Goal: Contribute content

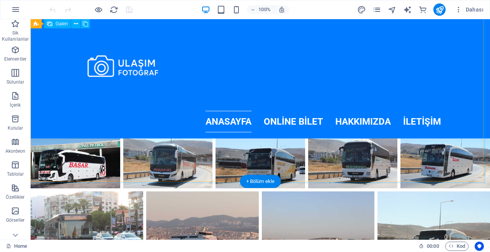
scroll to position [268, 0]
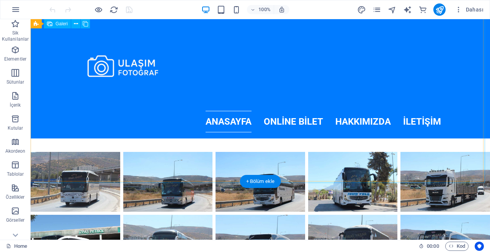
select select "px"
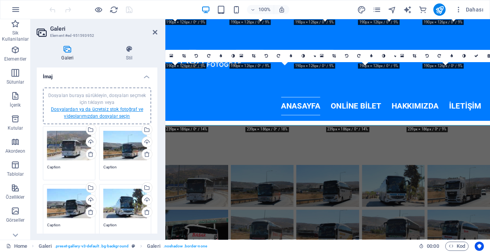
scroll to position [307, 0]
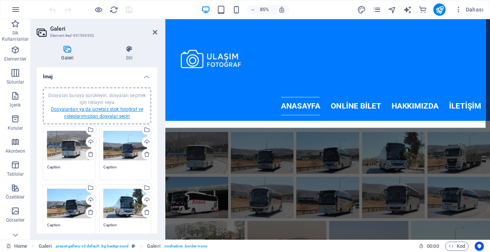
click at [97, 111] on link "Dosyalardan ya da ücretsiz stok fotoğraf ve videolarımızdan dosyalar seçin" at bounding box center [97, 113] width 92 height 12
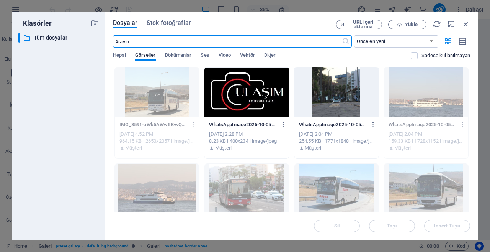
scroll to position [677, 0]
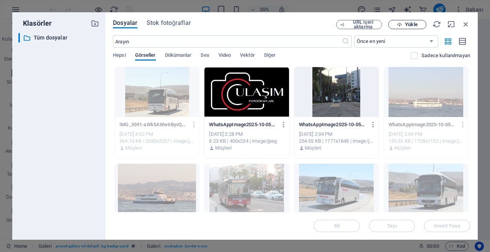
click at [402, 21] on button "Yükle" at bounding box center [407, 24] width 38 height 9
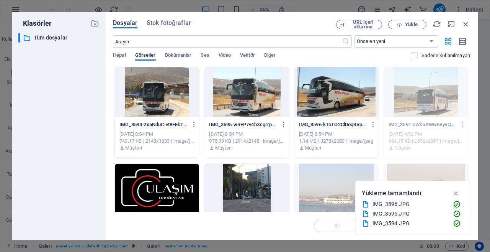
click at [153, 103] on div at bounding box center [157, 92] width 84 height 50
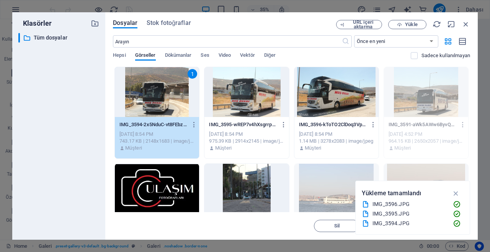
click at [229, 102] on div at bounding box center [247, 92] width 84 height 50
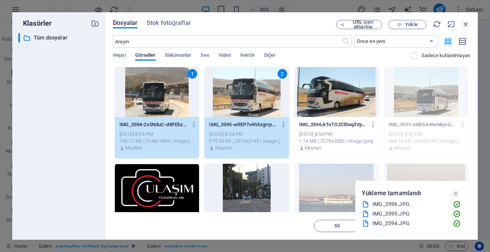
click at [330, 102] on div at bounding box center [337, 92] width 84 height 50
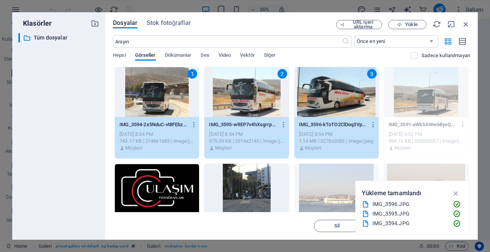
click at [459, 190] on icon "button" at bounding box center [456, 193] width 9 height 8
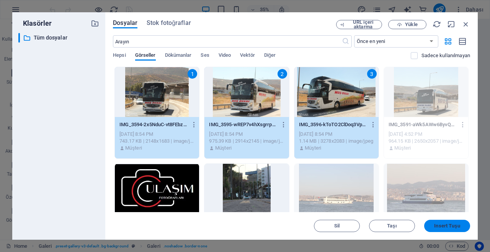
drag, startPoint x: 437, startPoint y: 224, endPoint x: 69, endPoint y: 168, distance: 372.0
click at [437, 224] on span "Insert Tuşu" at bounding box center [447, 225] width 26 height 5
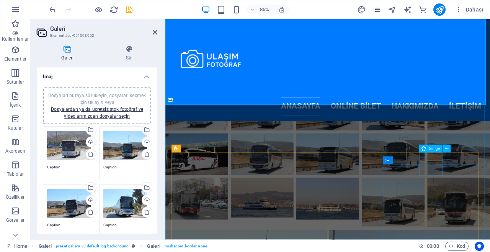
scroll to position [460, 0]
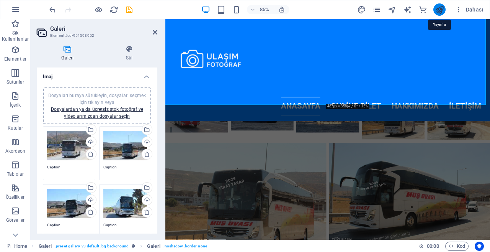
click at [441, 10] on icon "publish" at bounding box center [440, 9] width 9 height 9
